Goal: Task Accomplishment & Management: Use online tool/utility

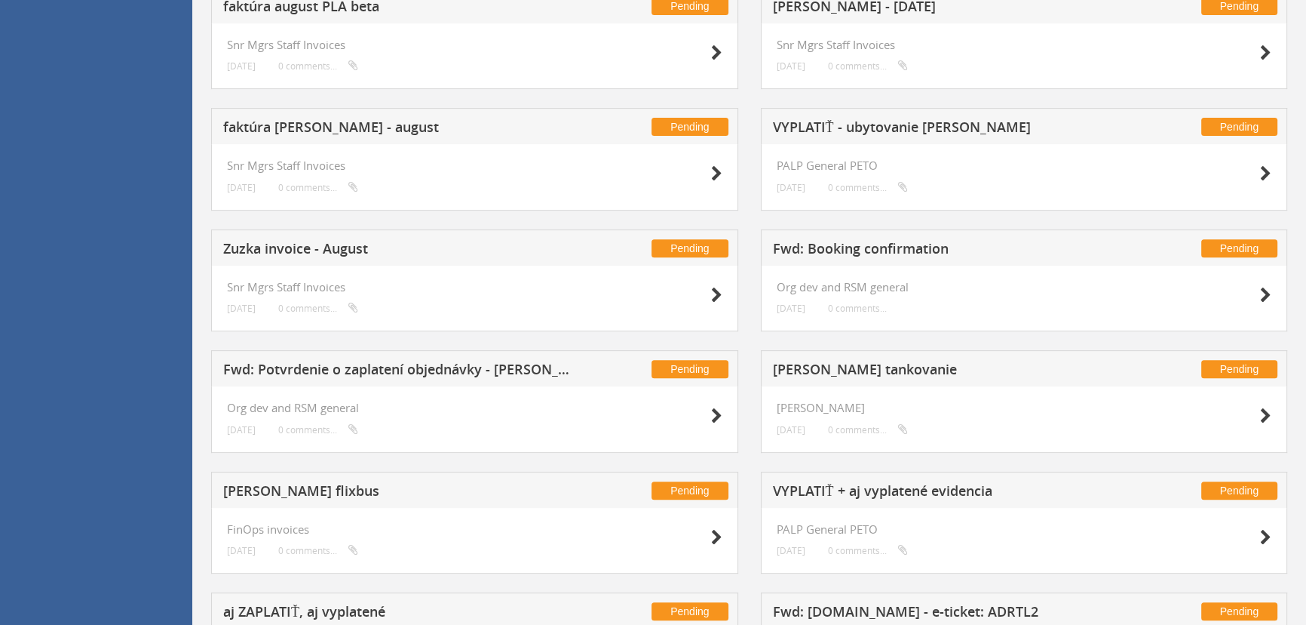
scroll to position [852, 0]
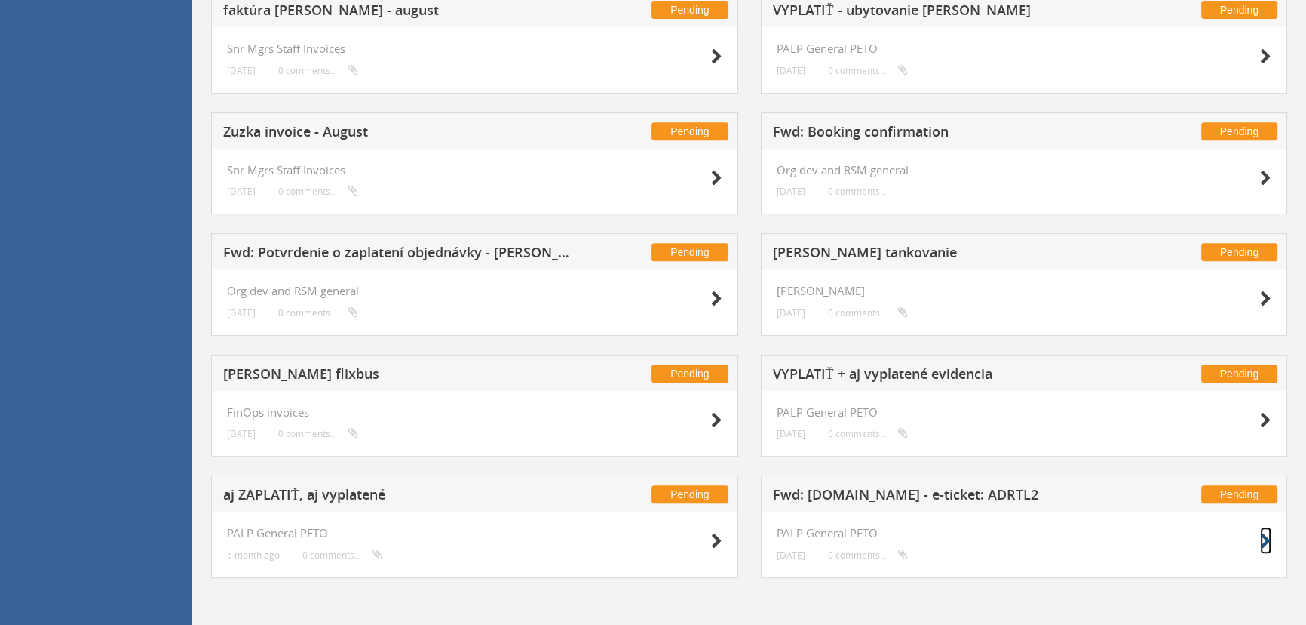
click at [1264, 546] on icon at bounding box center [1265, 541] width 11 height 16
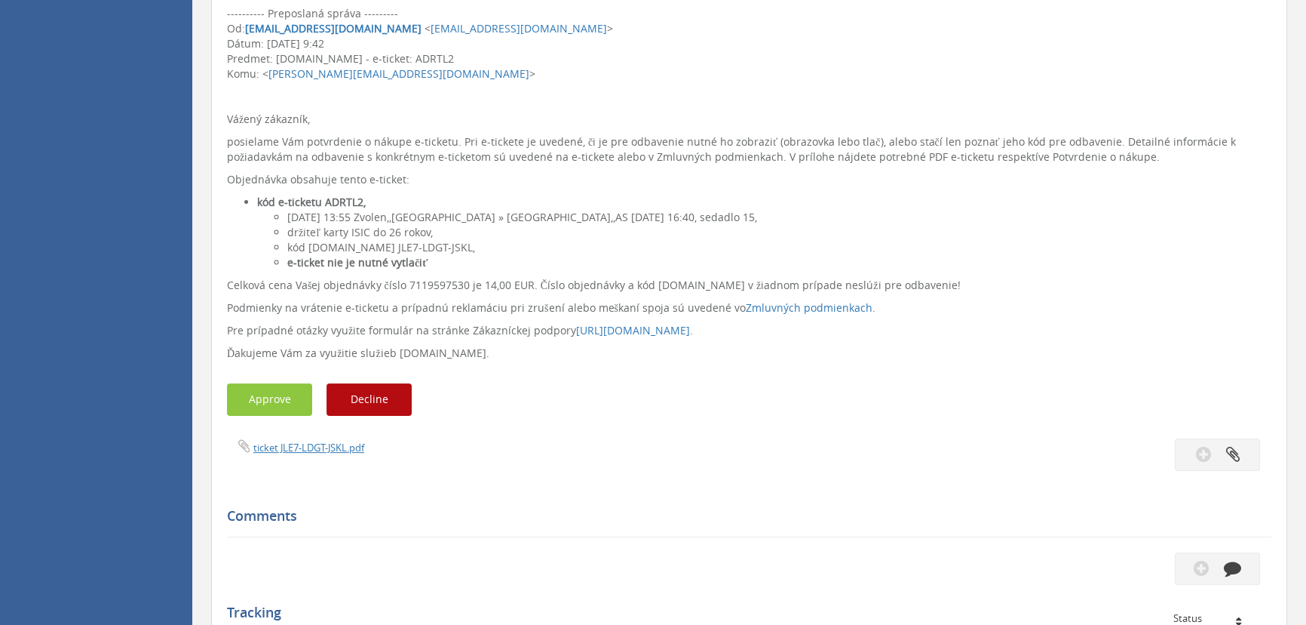
scroll to position [402, 0]
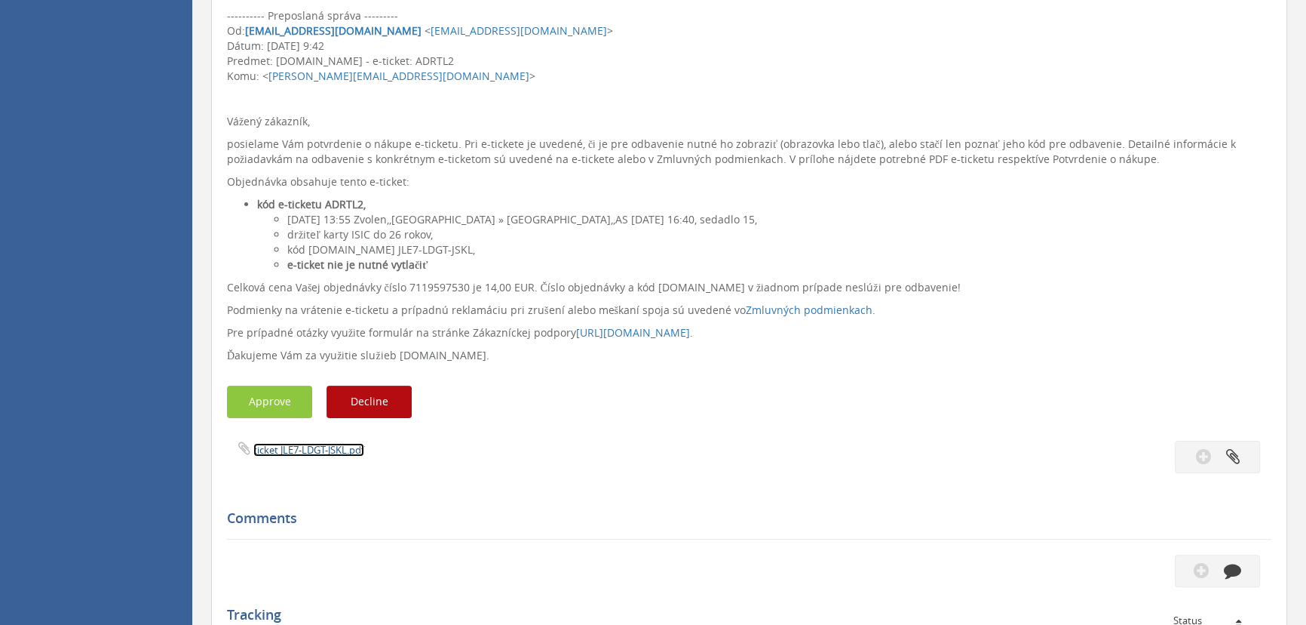
click at [312, 447] on link "ticket JLE7-LDGT-JSKL.pdf" at bounding box center [308, 450] width 111 height 14
click at [264, 394] on button "Approve" at bounding box center [269, 401] width 85 height 32
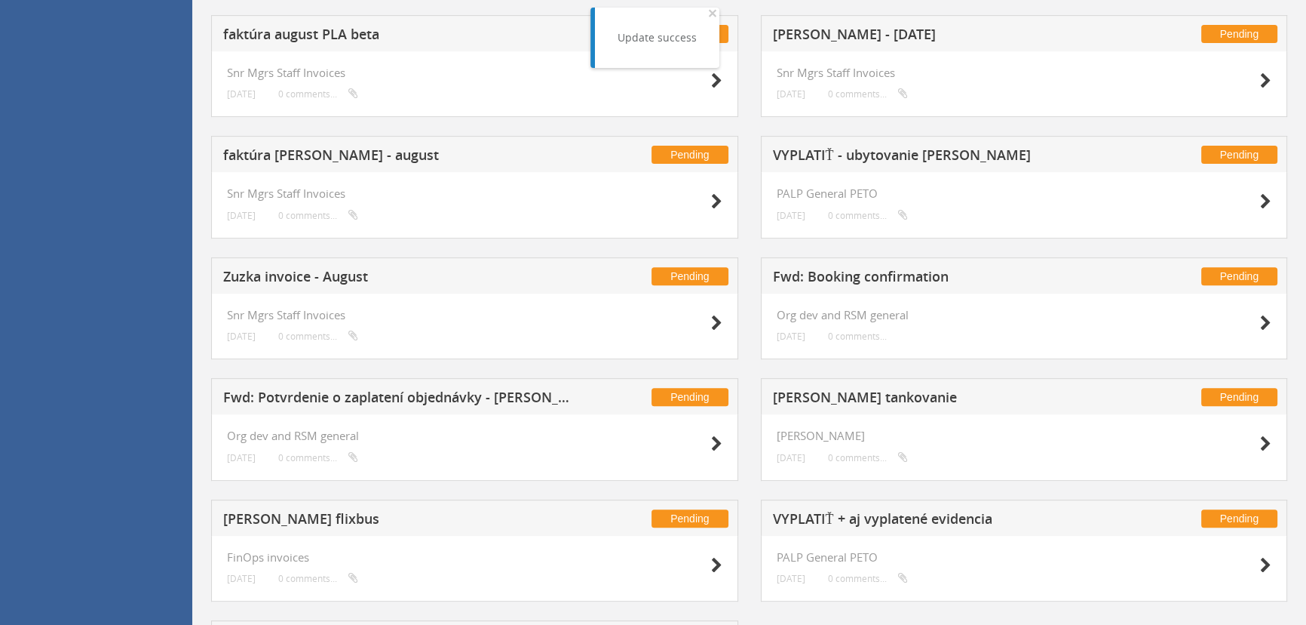
scroll to position [852, 0]
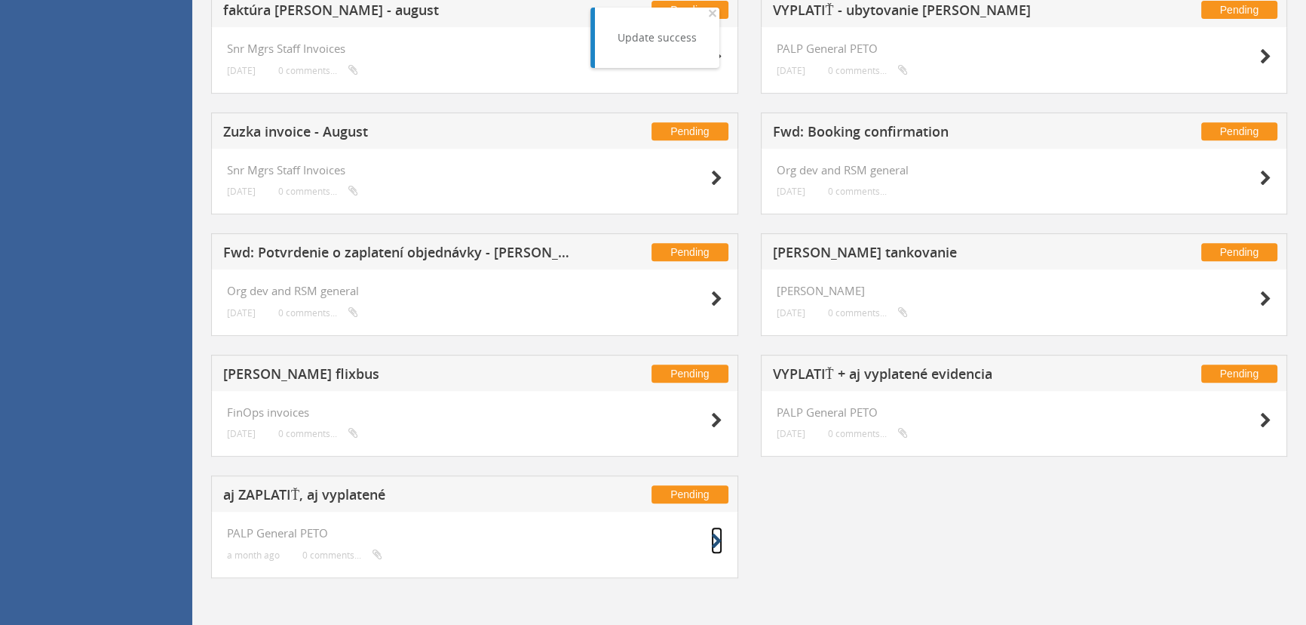
click at [712, 542] on icon at bounding box center [716, 541] width 11 height 16
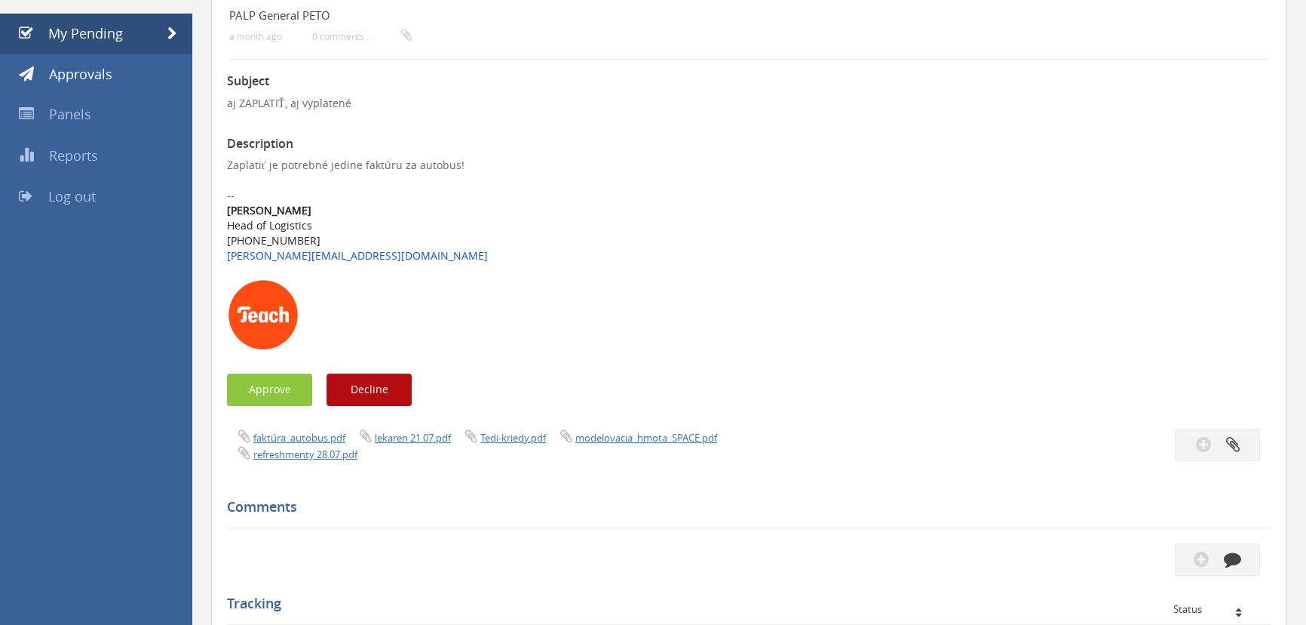
scroll to position [161, 0]
click at [311, 434] on link "faktúra_autobus.pdf" at bounding box center [299, 438] width 92 height 14
click at [254, 393] on button "Approve" at bounding box center [269, 390] width 85 height 32
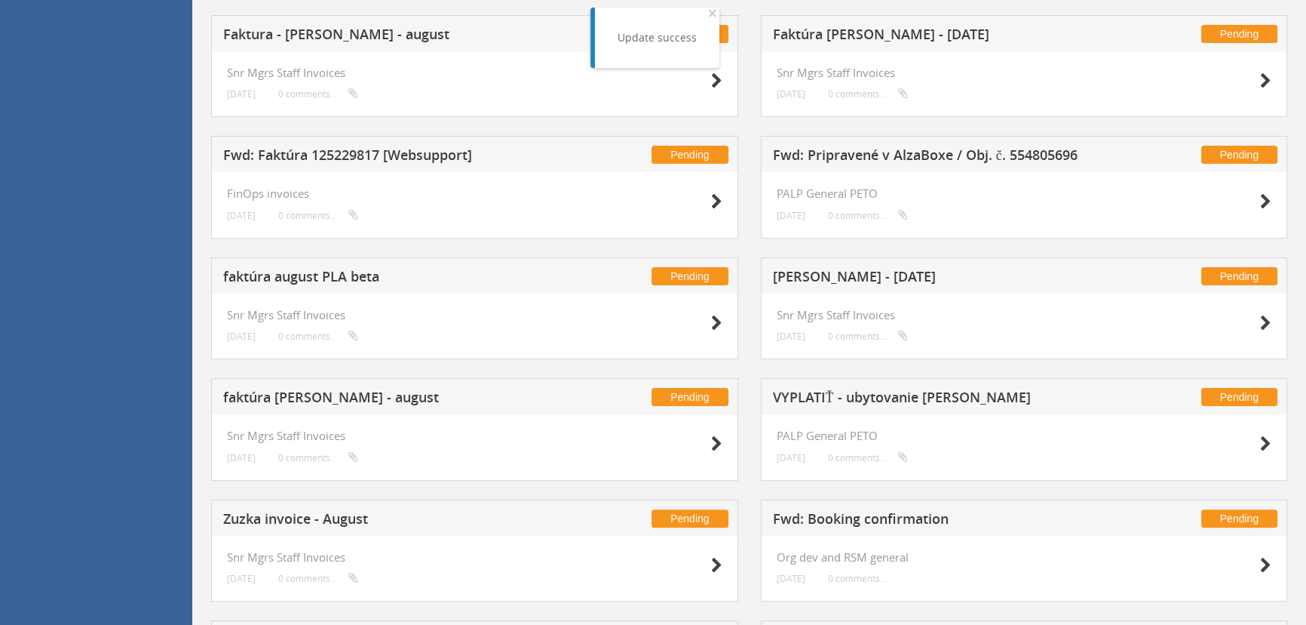
scroll to position [466, 0]
click at [1267, 559] on icon at bounding box center [1265, 565] width 11 height 16
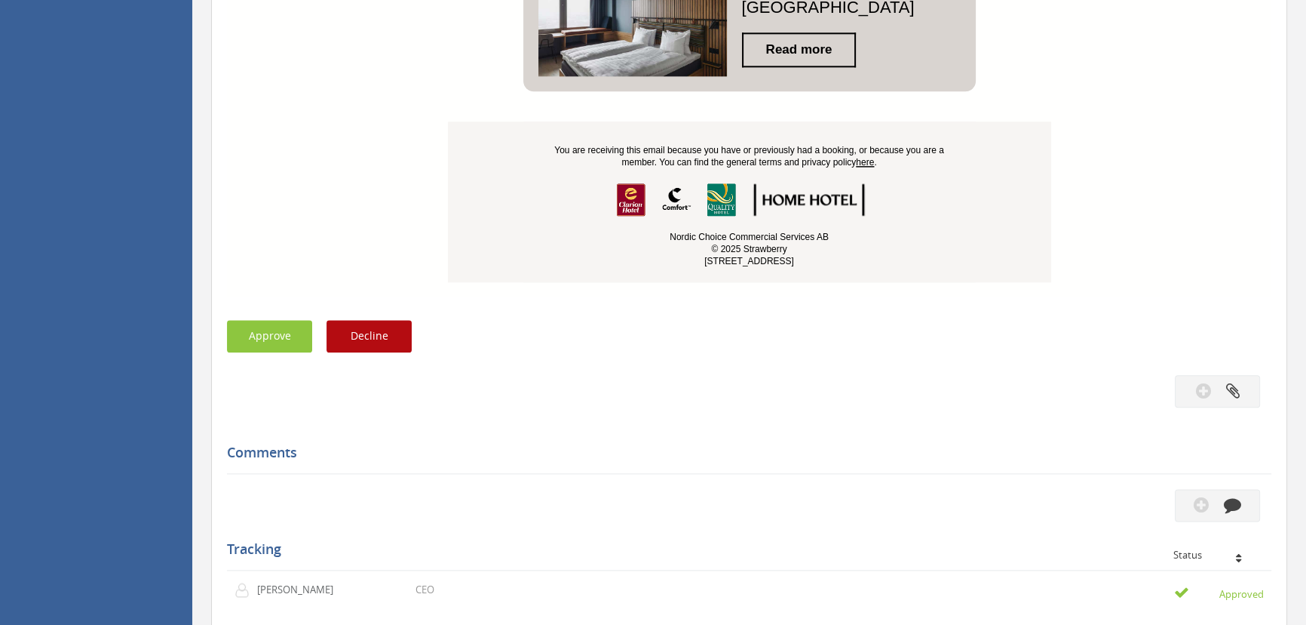
scroll to position [2254, 0]
click at [242, 325] on button "Approve" at bounding box center [269, 335] width 85 height 32
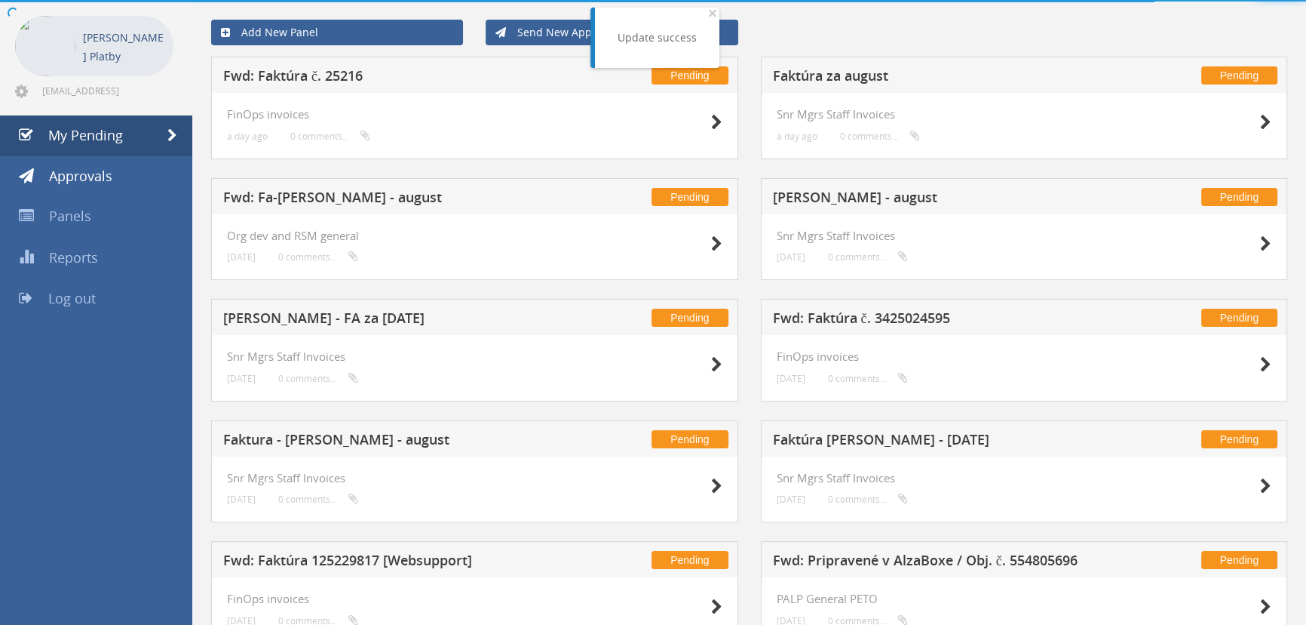
scroll to position [732, 0]
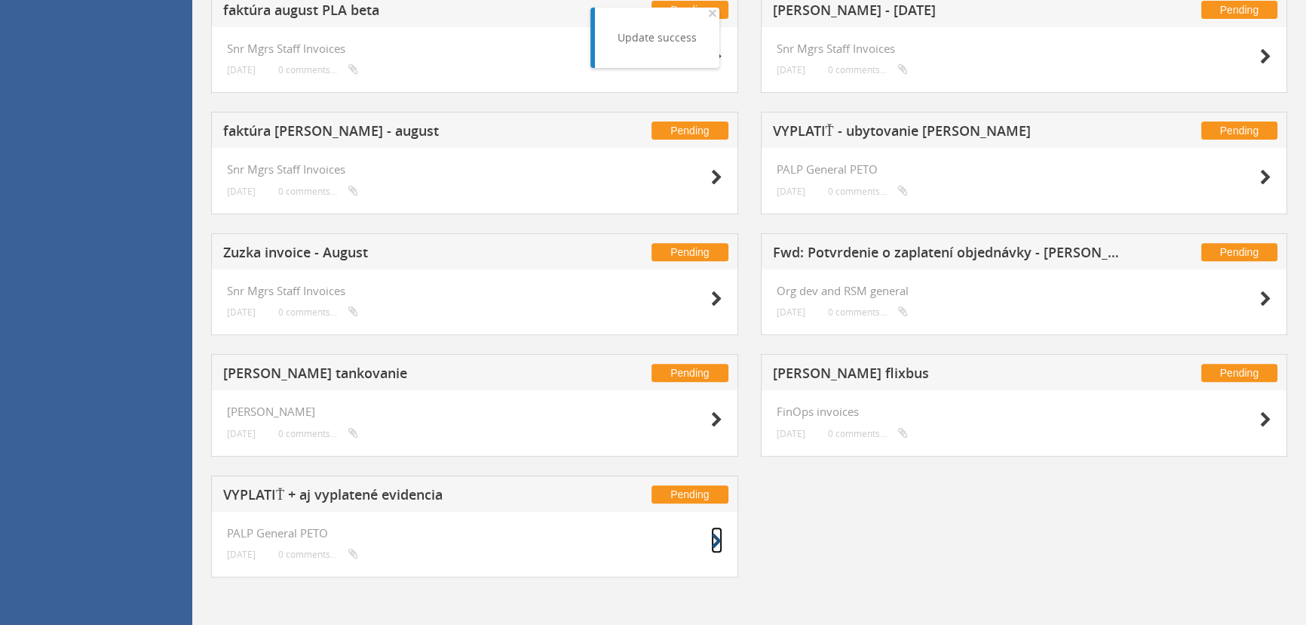
click at [711, 549] on link at bounding box center [716, 539] width 11 height 27
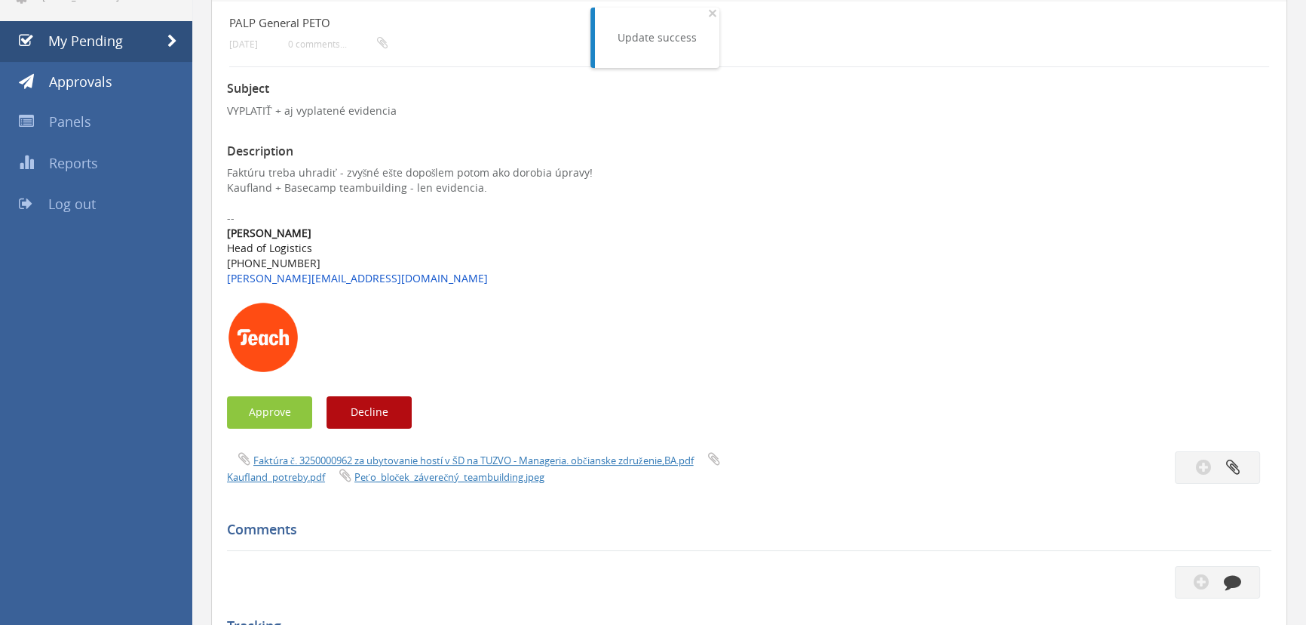
scroll to position [154, 0]
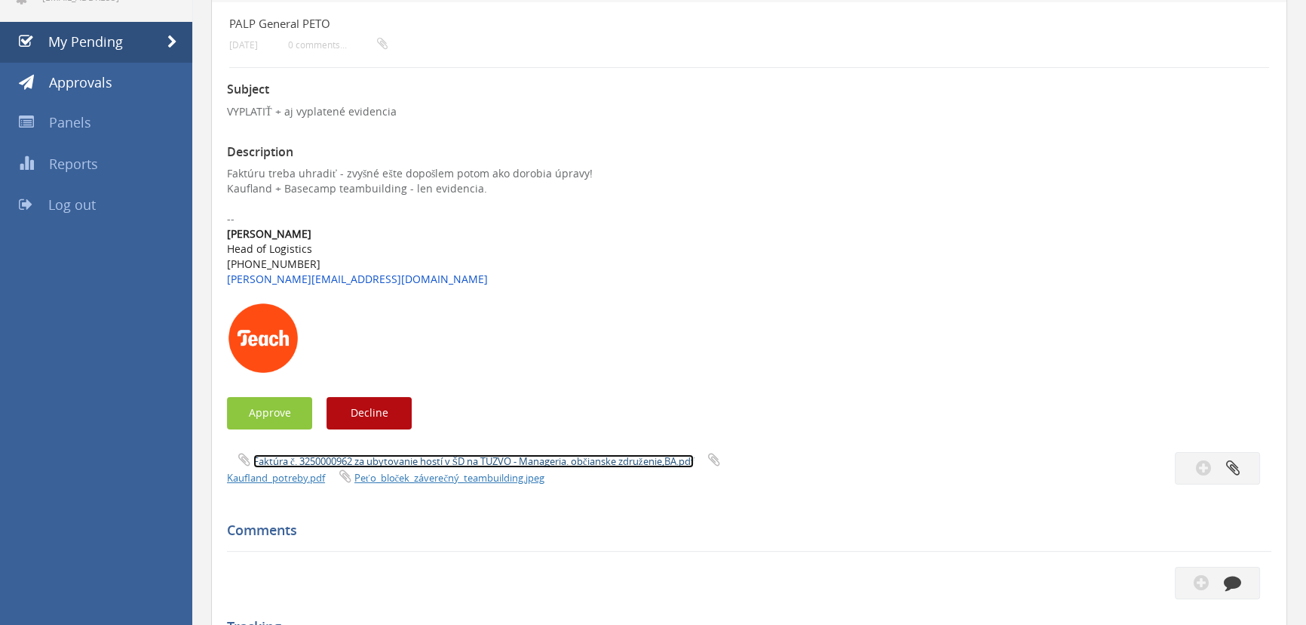
click at [498, 459] on link "Faktúra č. 3250000962 za ubytovanie hostí v ŠD na TUZVO - Manageria. občia…" at bounding box center [473, 461] width 440 height 14
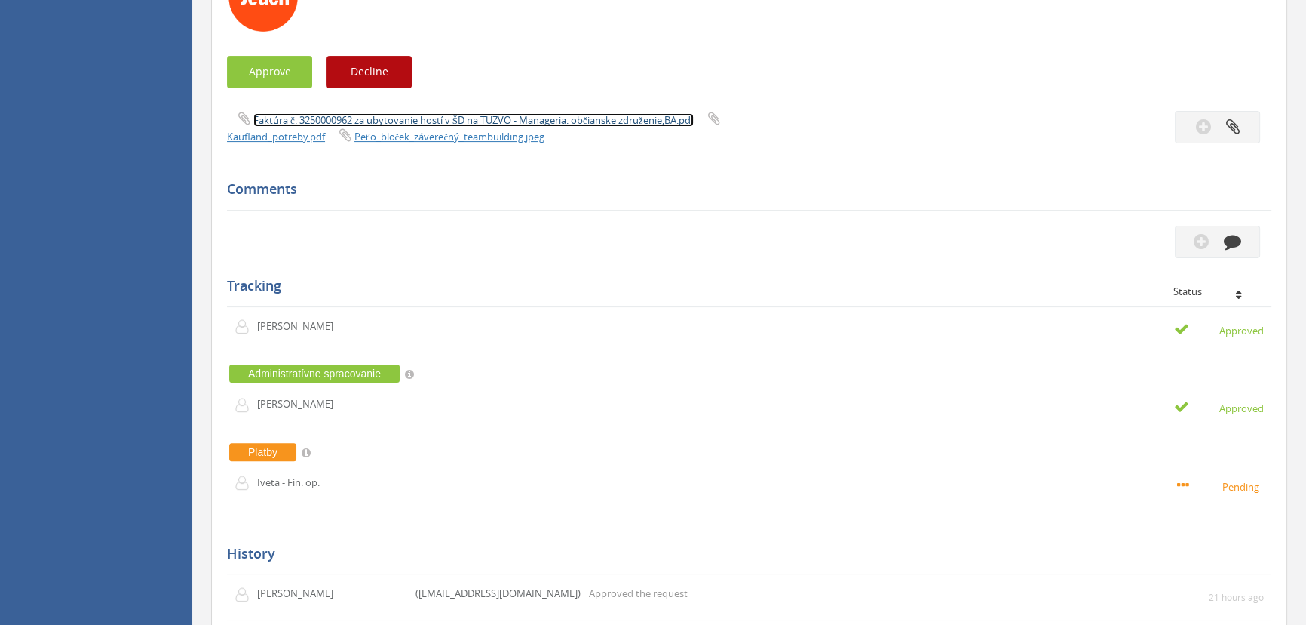
scroll to position [415, 0]
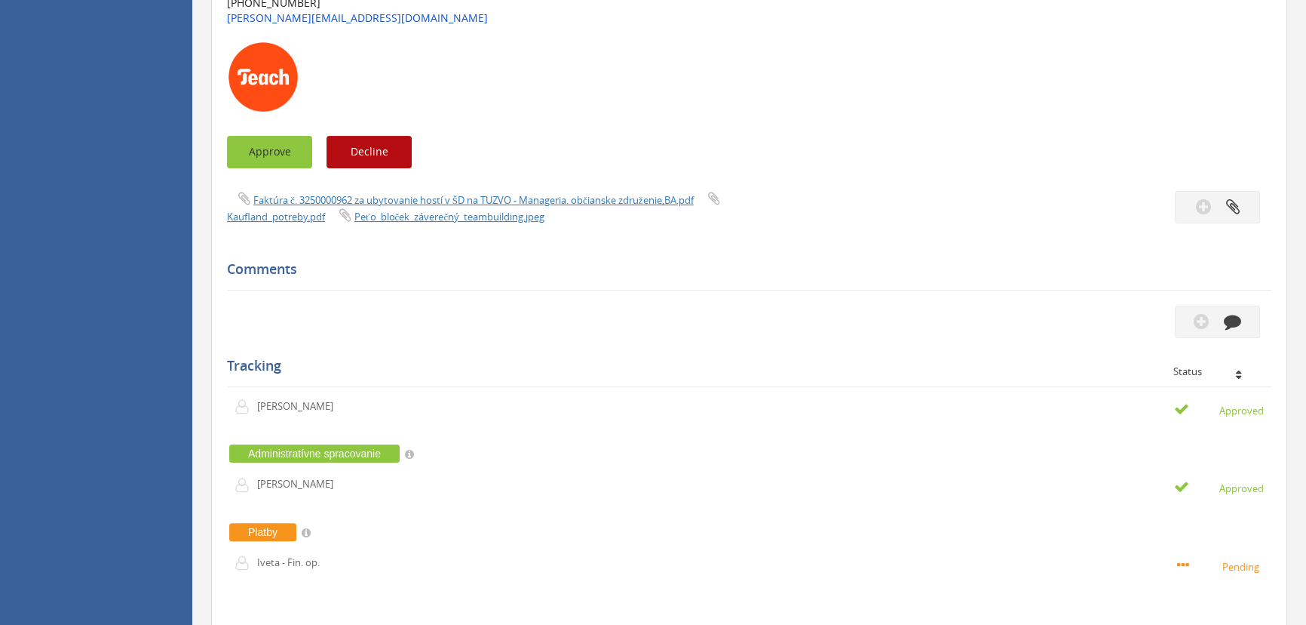
click at [294, 157] on button "Approve" at bounding box center [269, 152] width 85 height 32
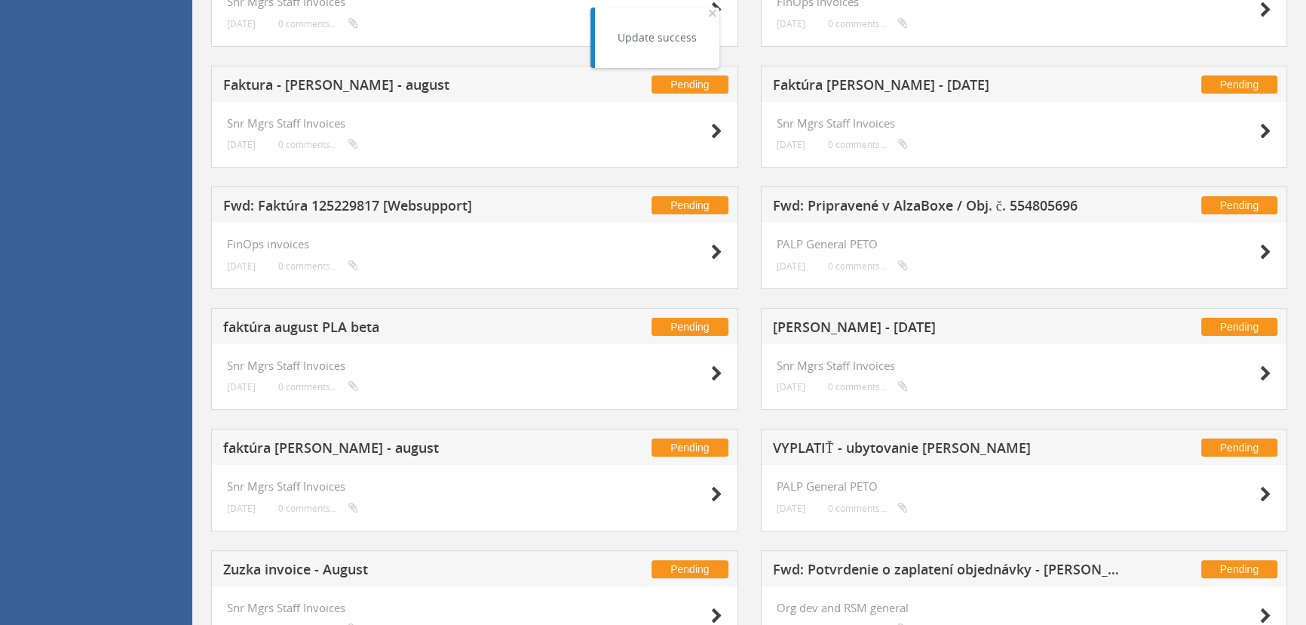
scroll to position [611, 0]
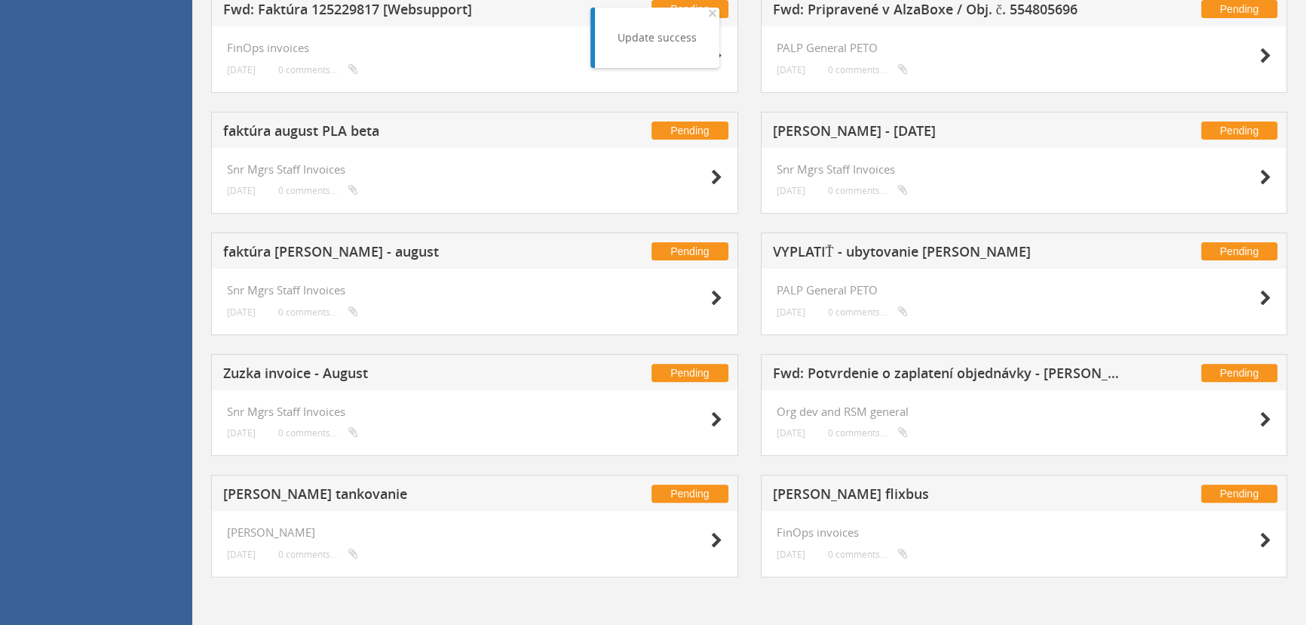
click at [1259, 545] on div at bounding box center [1233, 539] width 75 height 27
click at [1266, 542] on icon at bounding box center [1265, 540] width 11 height 16
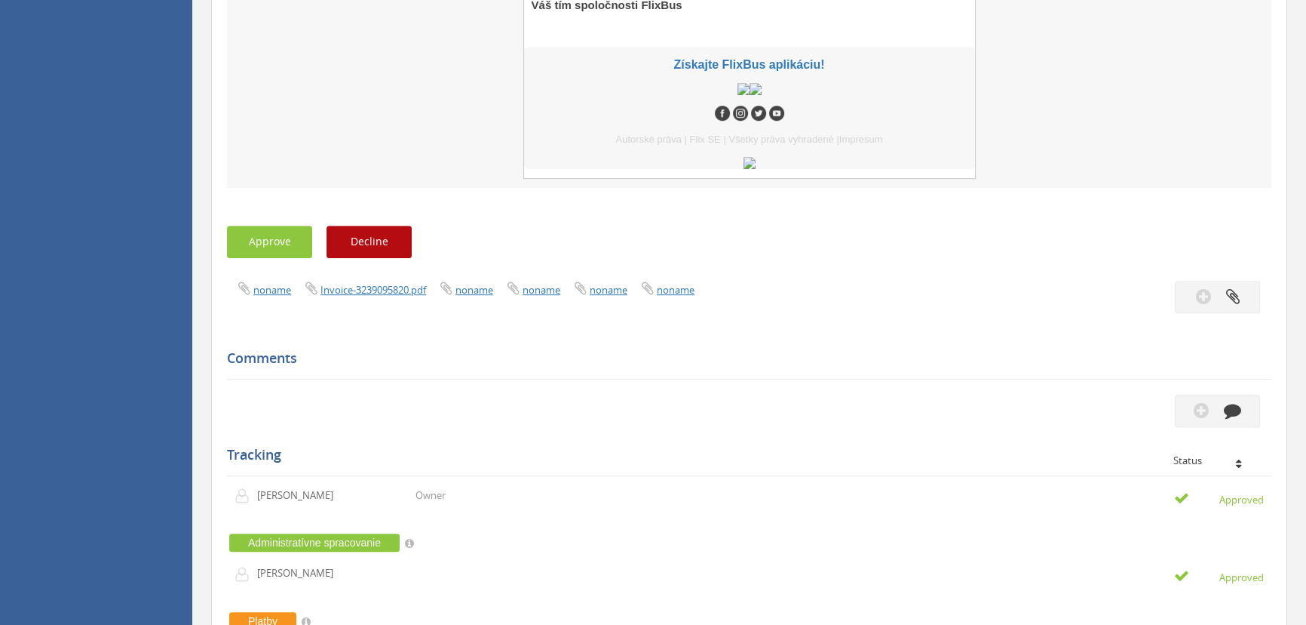
scroll to position [919, 0]
click at [292, 241] on button "Approve" at bounding box center [269, 242] width 85 height 32
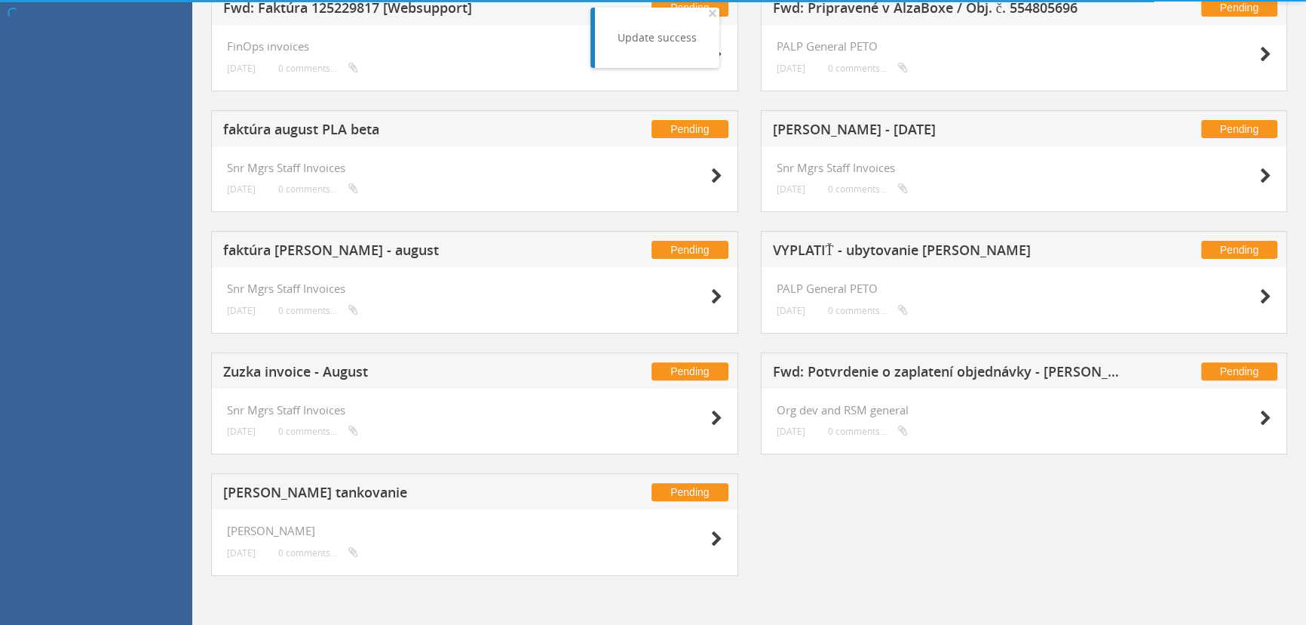
scroll to position [611, 0]
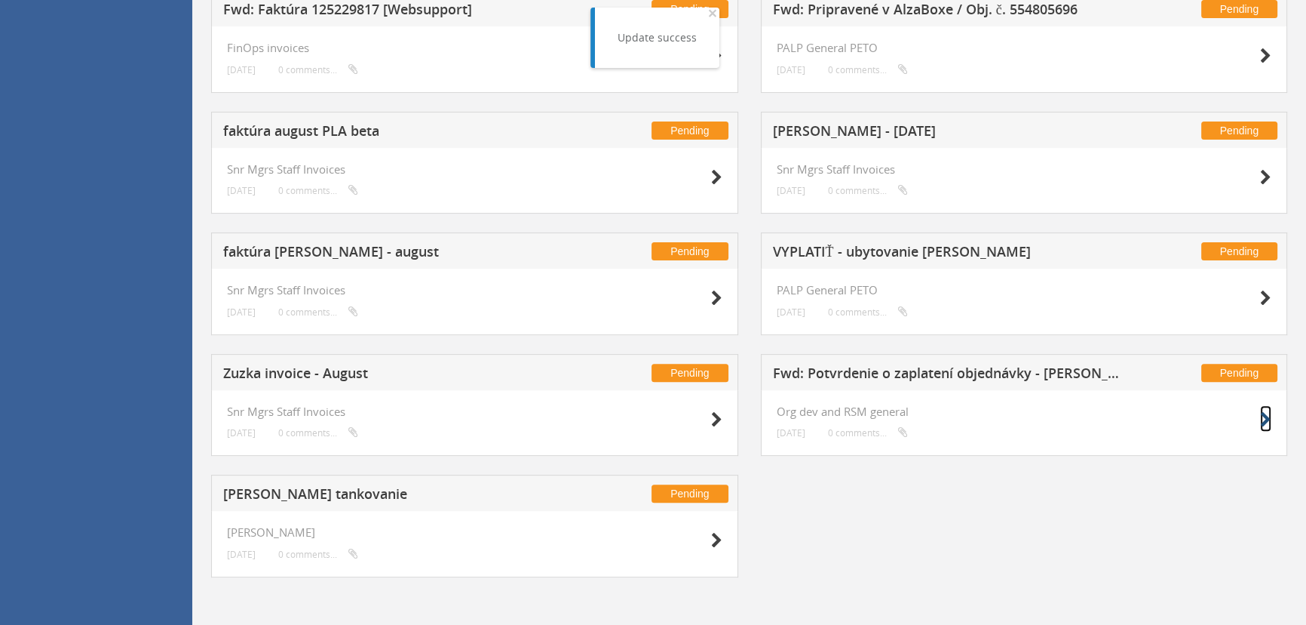
click at [1268, 414] on icon at bounding box center [1265, 420] width 11 height 16
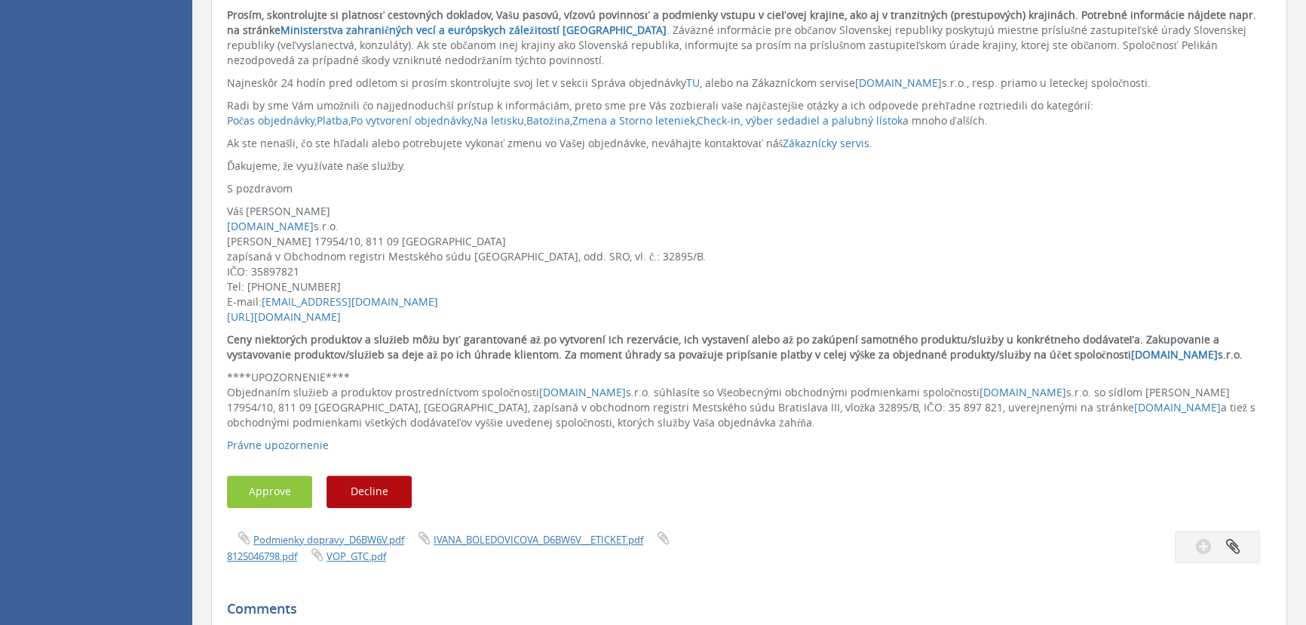
scroll to position [1036, 0]
click at [284, 493] on button "Approve" at bounding box center [269, 492] width 85 height 32
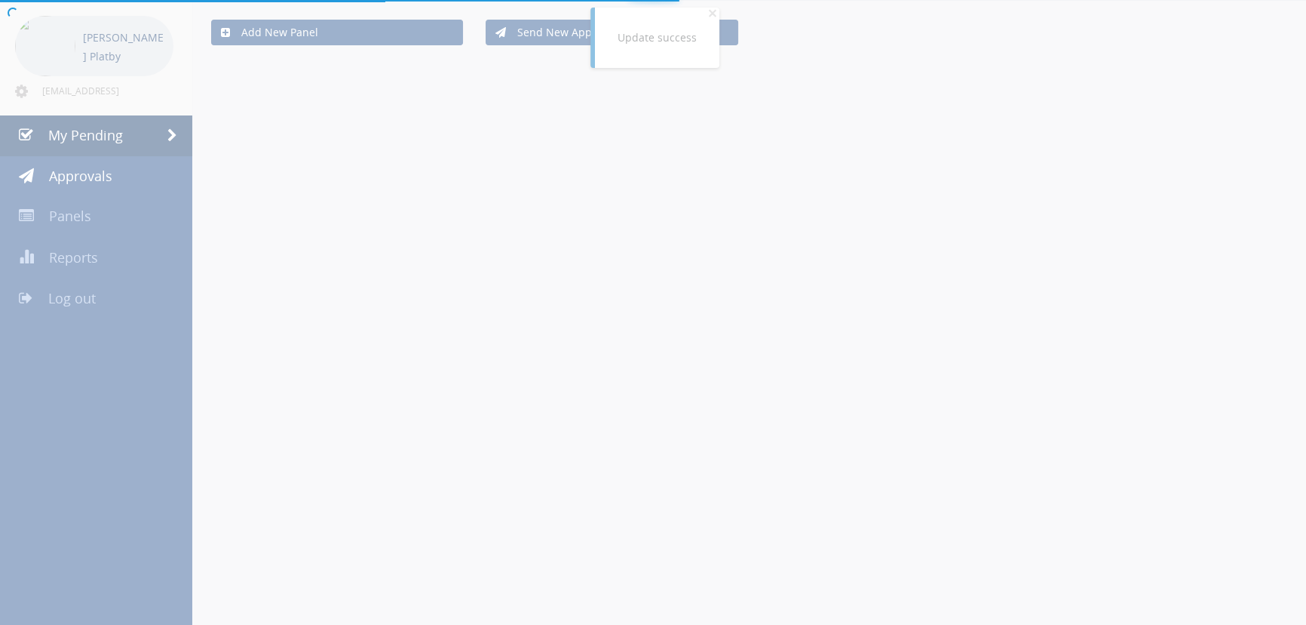
scroll to position [490, 0]
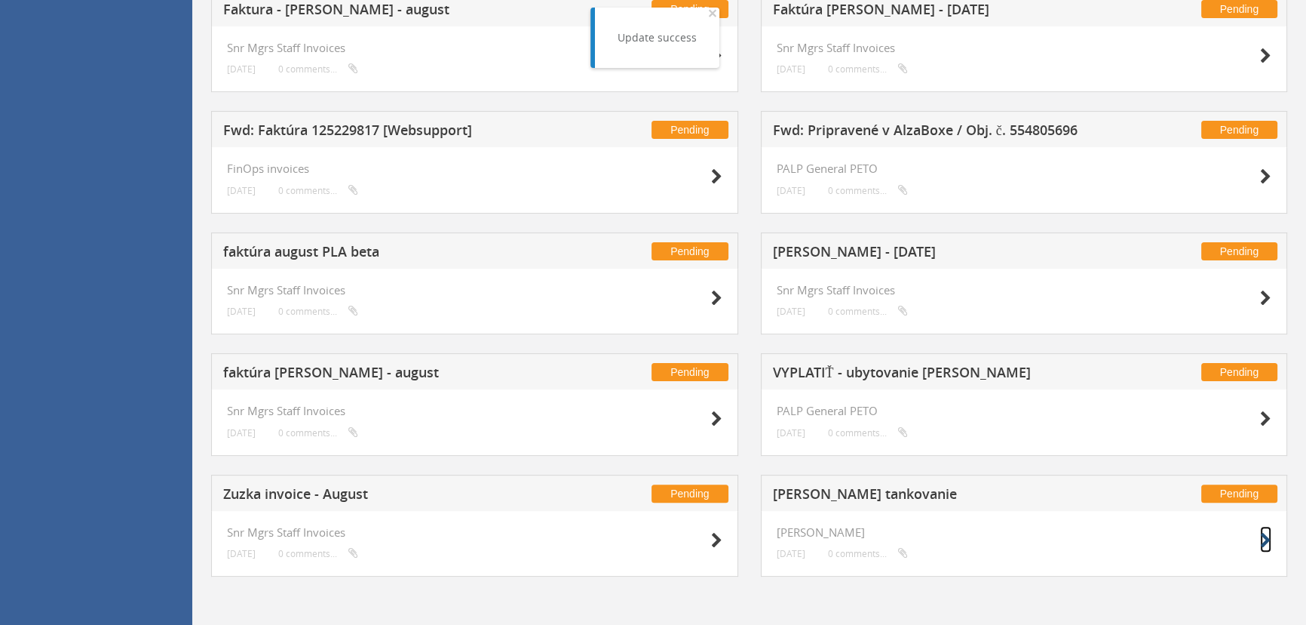
click at [1267, 542] on icon at bounding box center [1265, 540] width 11 height 16
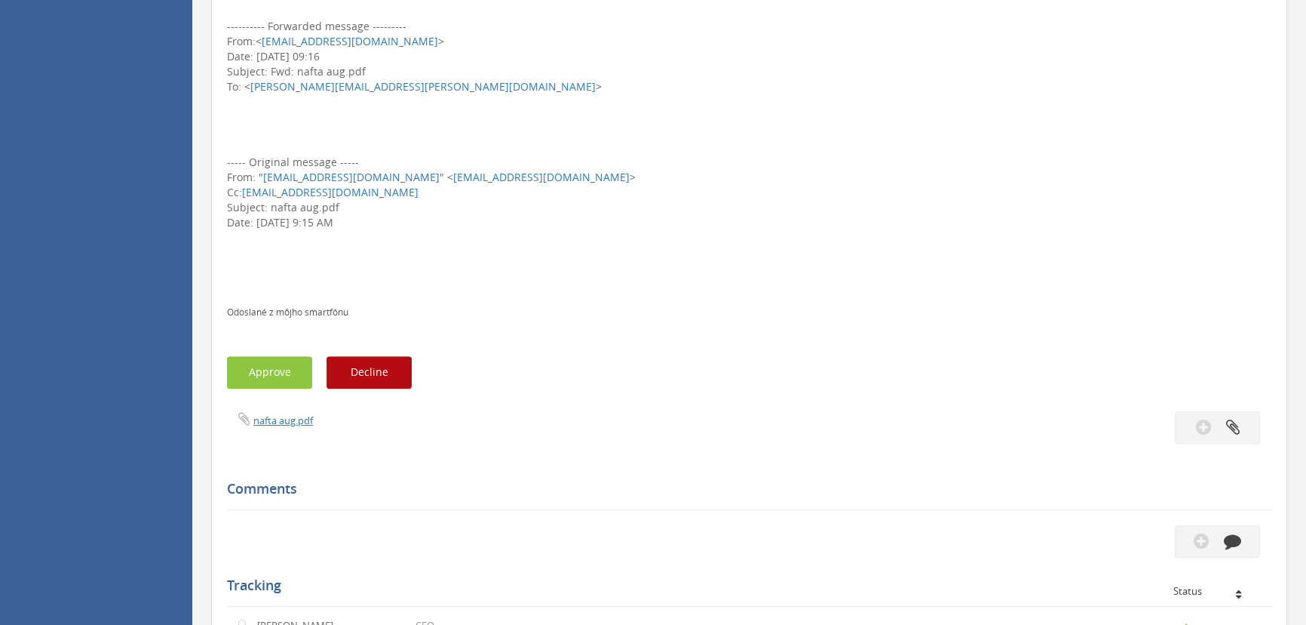
scroll to position [589, 0]
click at [253, 360] on button "Approve" at bounding box center [269, 371] width 85 height 32
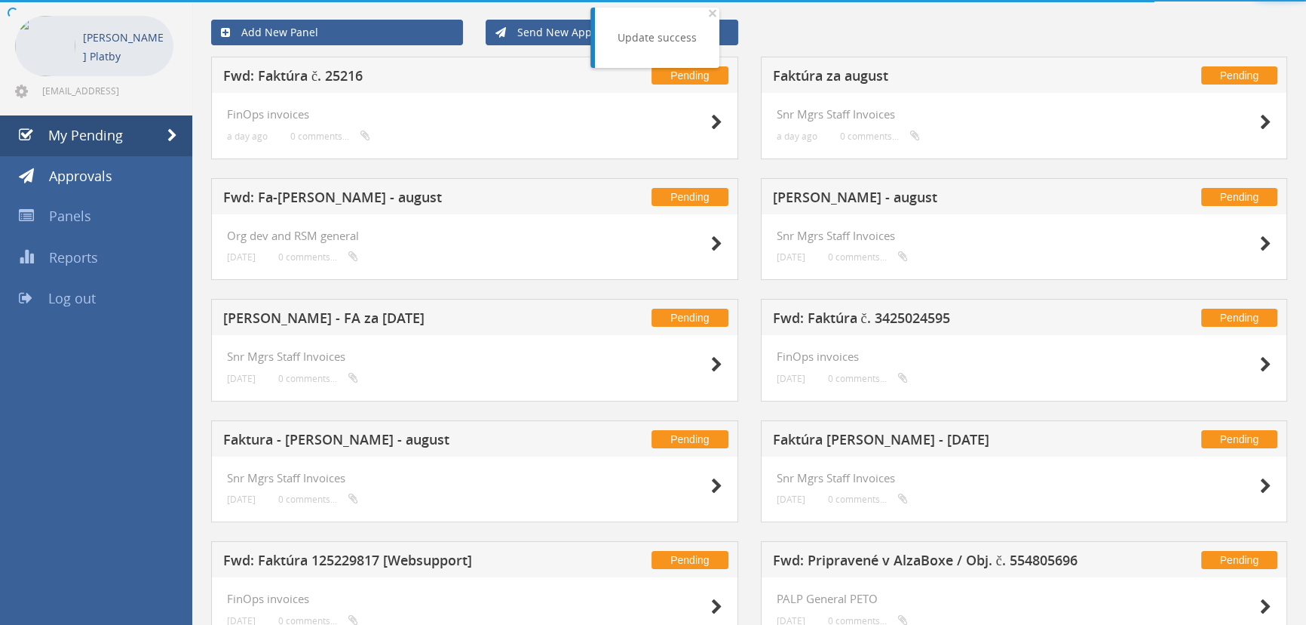
scroll to position [490, 0]
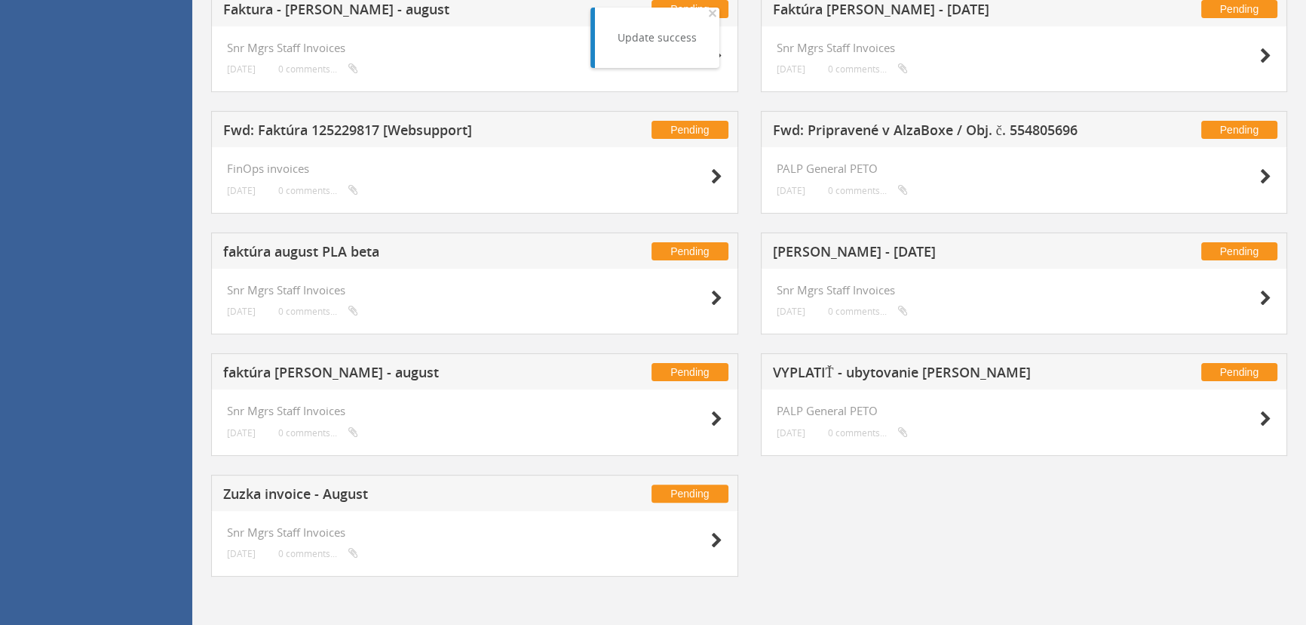
click at [707, 539] on div at bounding box center [684, 539] width 75 height 27
click at [719, 538] on icon at bounding box center [716, 540] width 11 height 16
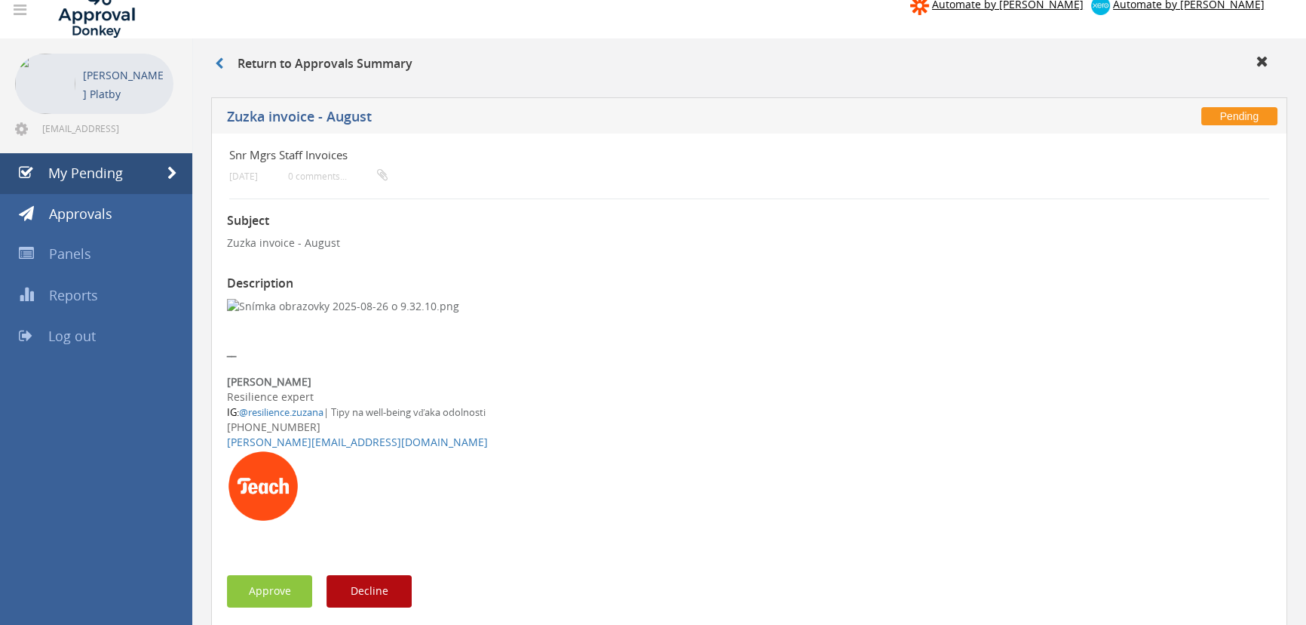
scroll to position [23, 0]
click at [85, 172] on span "My Pending" at bounding box center [85, 173] width 75 height 18
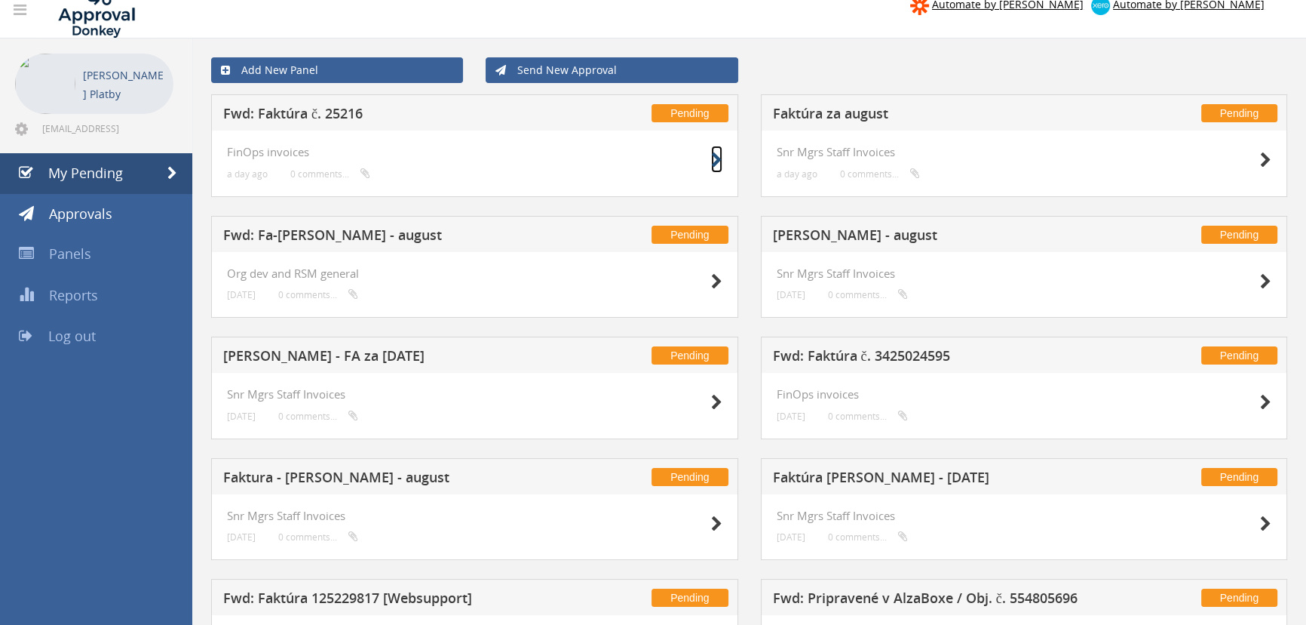
click at [719, 168] on small at bounding box center [716, 159] width 11 height 21
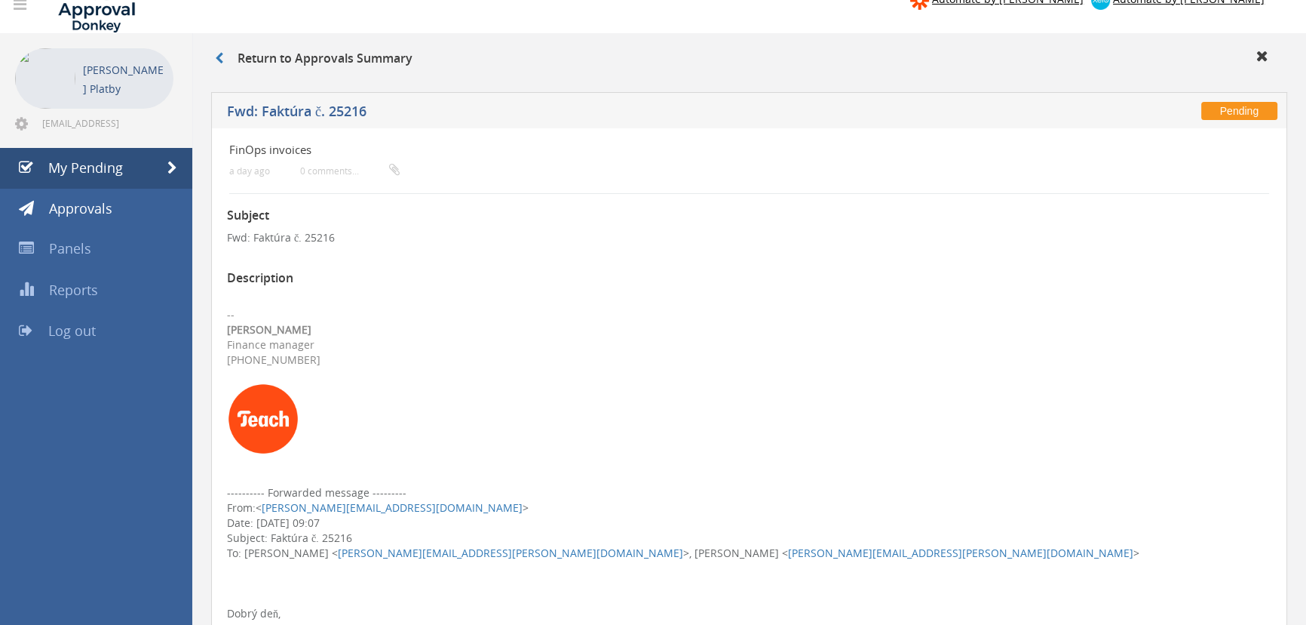
scroll to position [26, 0]
click at [108, 160] on span "My Pending" at bounding box center [85, 169] width 75 height 18
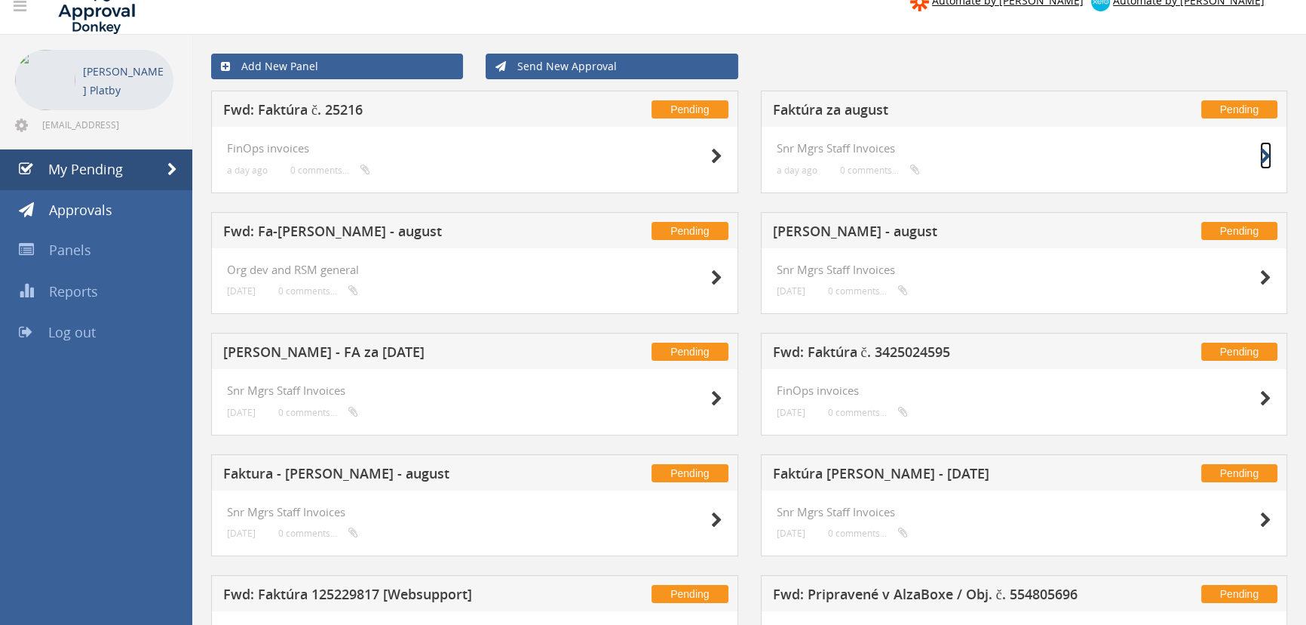
click at [1263, 161] on icon at bounding box center [1265, 157] width 11 height 16
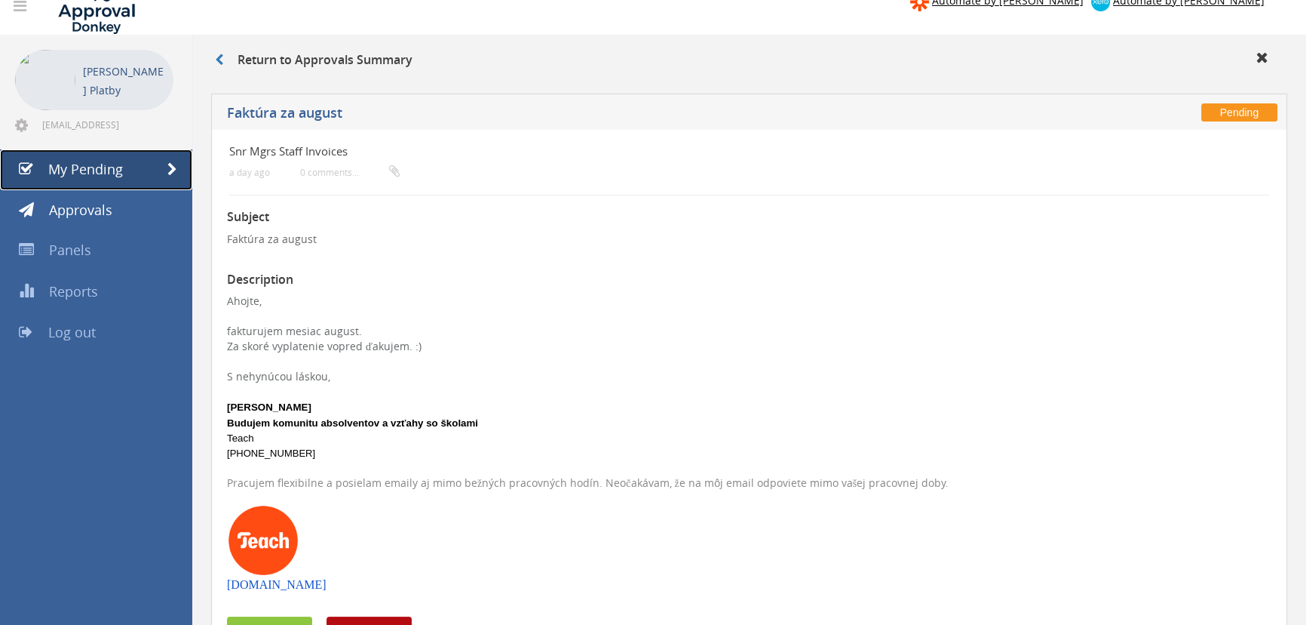
click at [149, 161] on link "My Pending" at bounding box center [96, 169] width 192 height 41
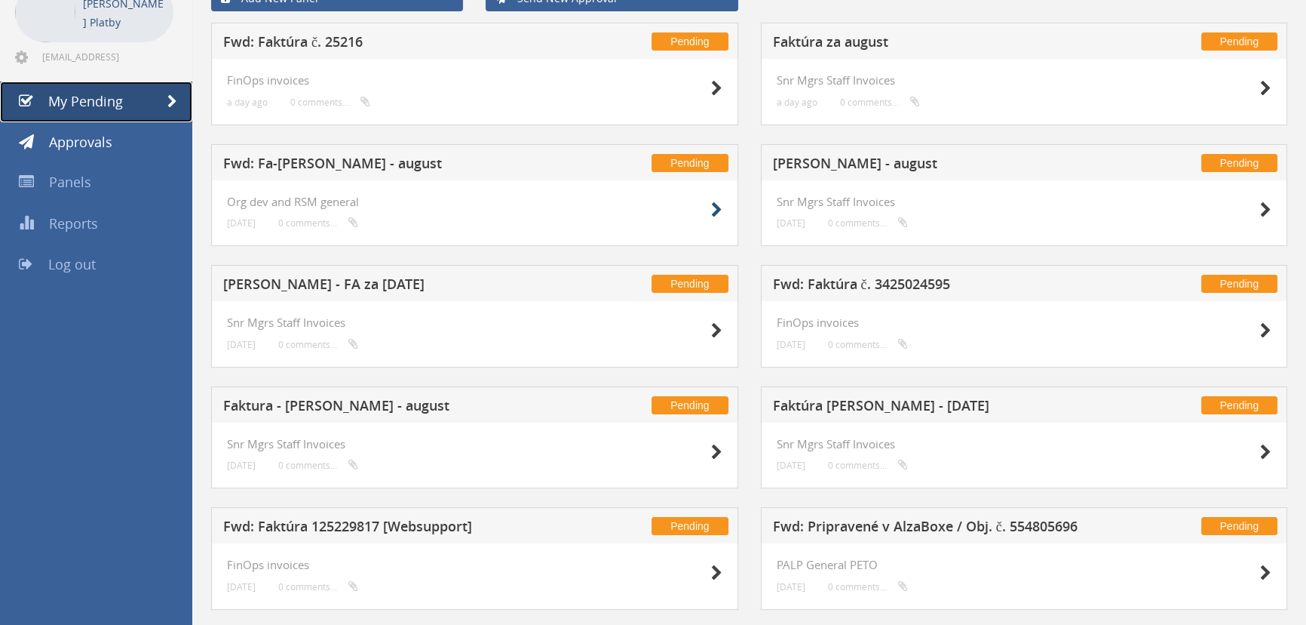
scroll to position [95, 0]
click at [1272, 329] on div "FinOps invoices [DATE] 0 comments..." at bounding box center [1024, 333] width 527 height 66
click at [1260, 329] on icon at bounding box center [1265, 330] width 11 height 16
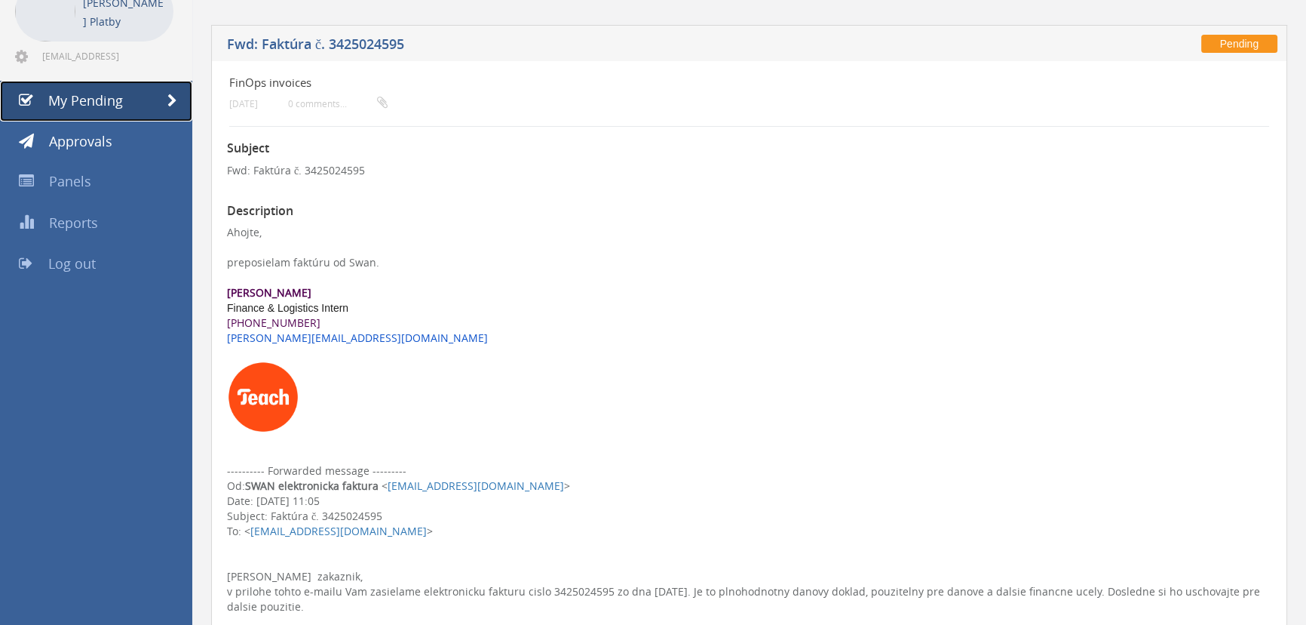
click at [127, 93] on link "My Pending" at bounding box center [96, 101] width 192 height 41
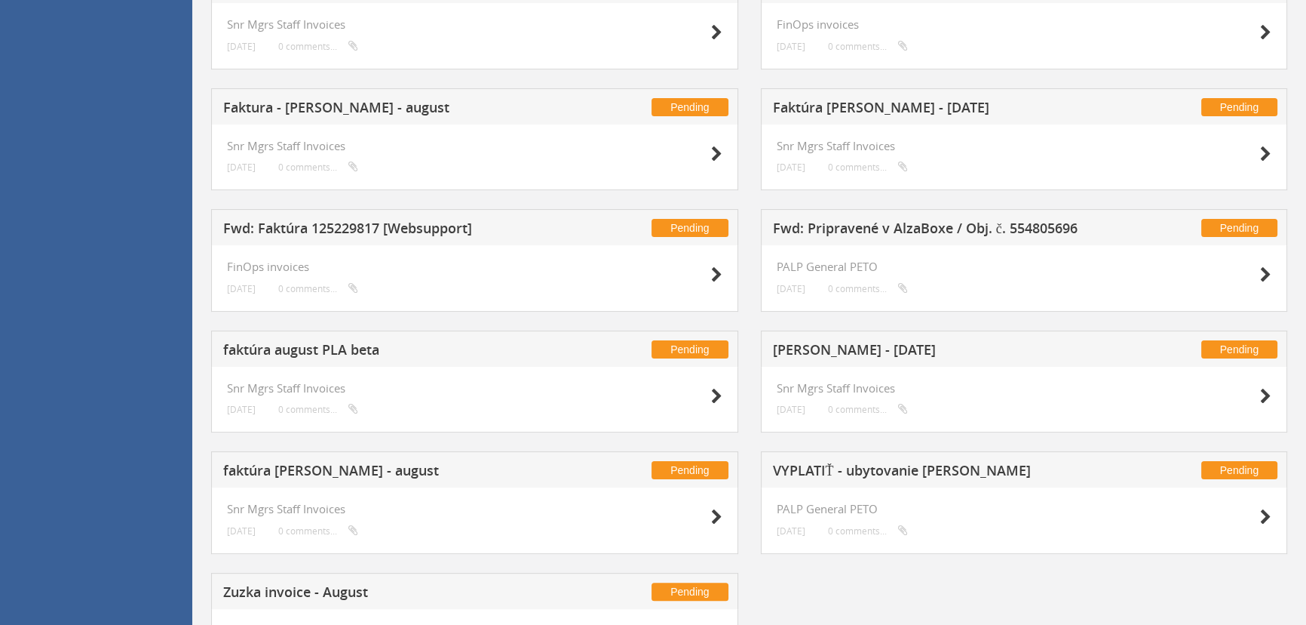
scroll to position [393, 0]
